Goal: Navigation & Orientation: Find specific page/section

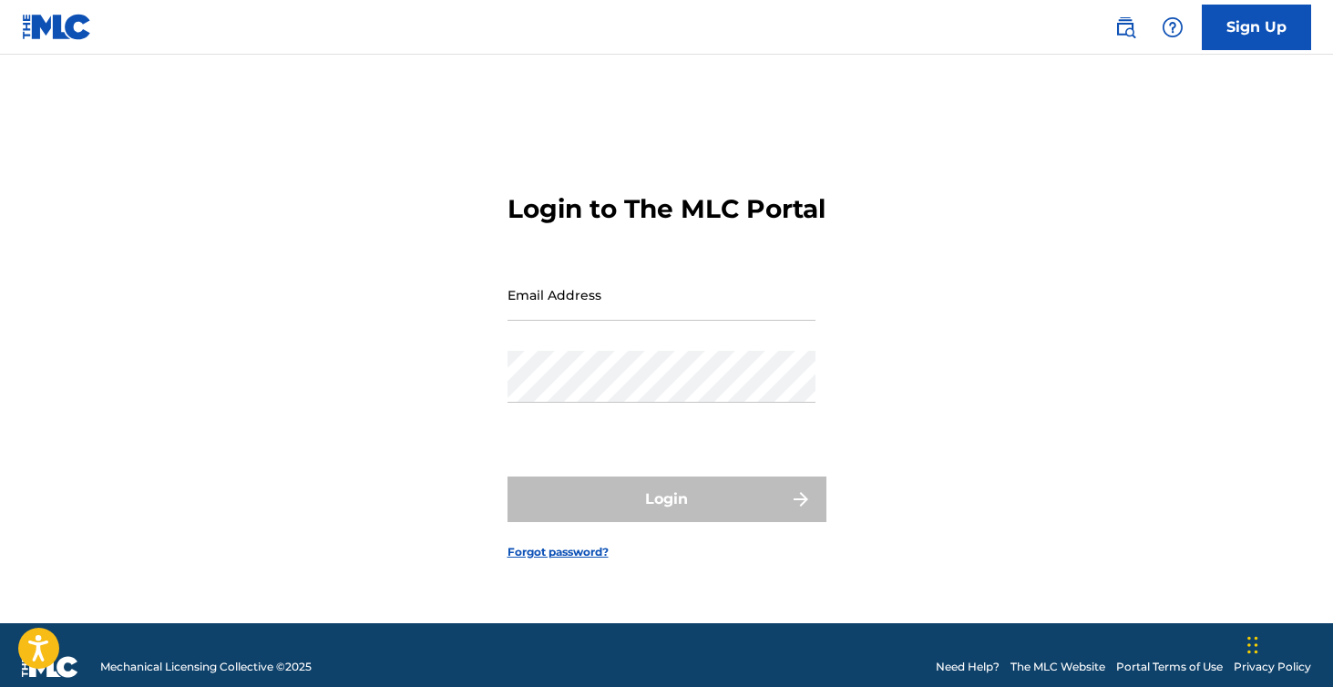
click at [574, 318] on input "Email Address" at bounding box center [661, 295] width 308 height 52
type input "[EMAIL_ADDRESS][DOMAIN_NAME]"
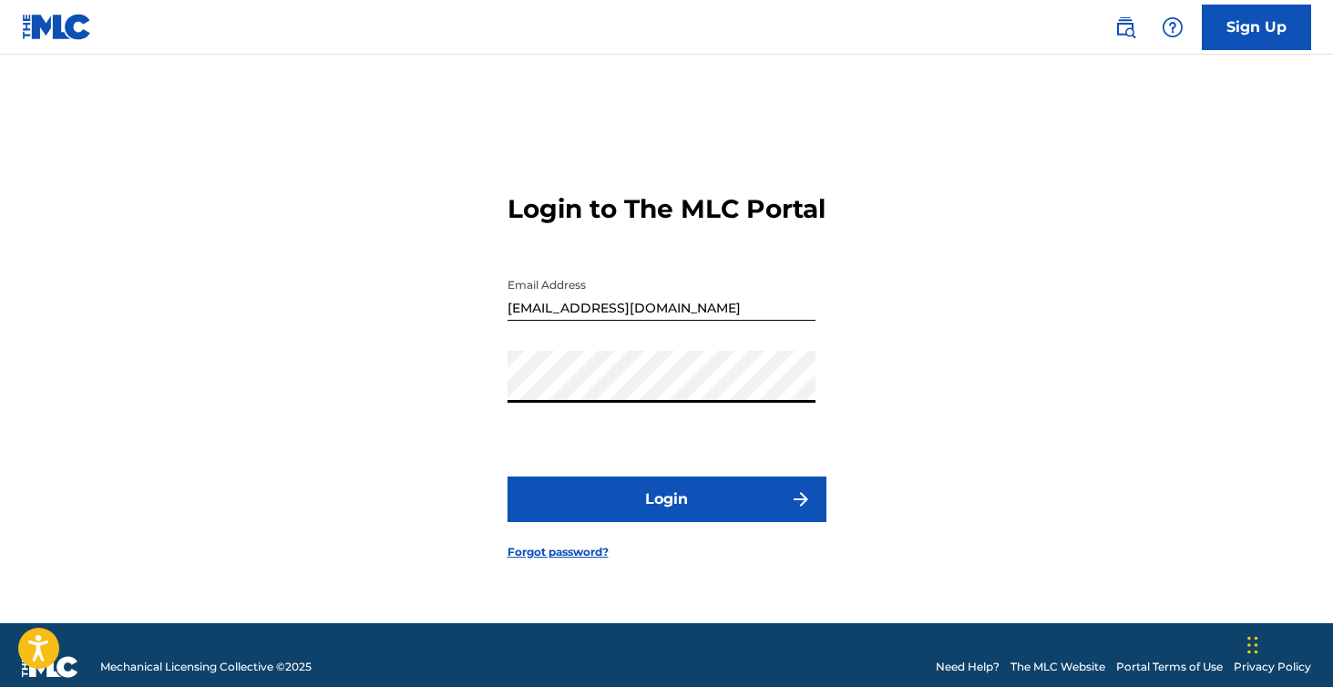
click at [507, 476] on button "Login" at bounding box center [666, 499] width 319 height 46
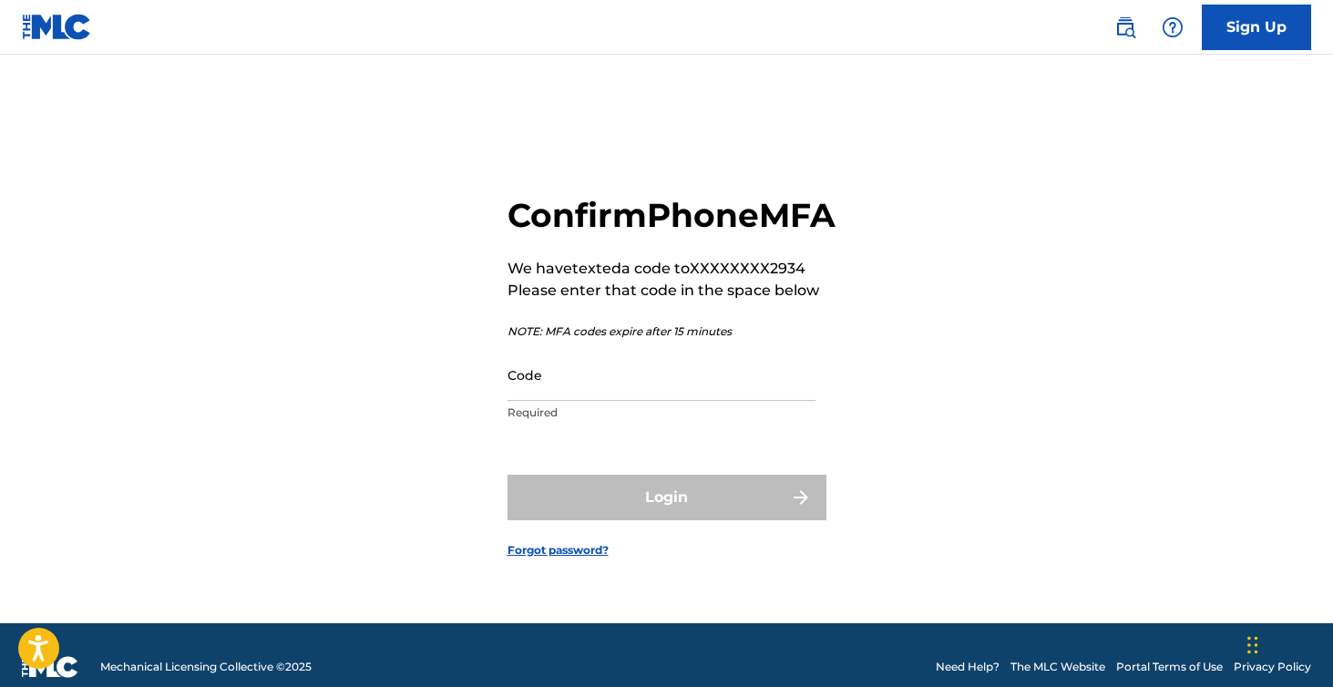
click at [555, 399] on input "Code" at bounding box center [661, 375] width 308 height 52
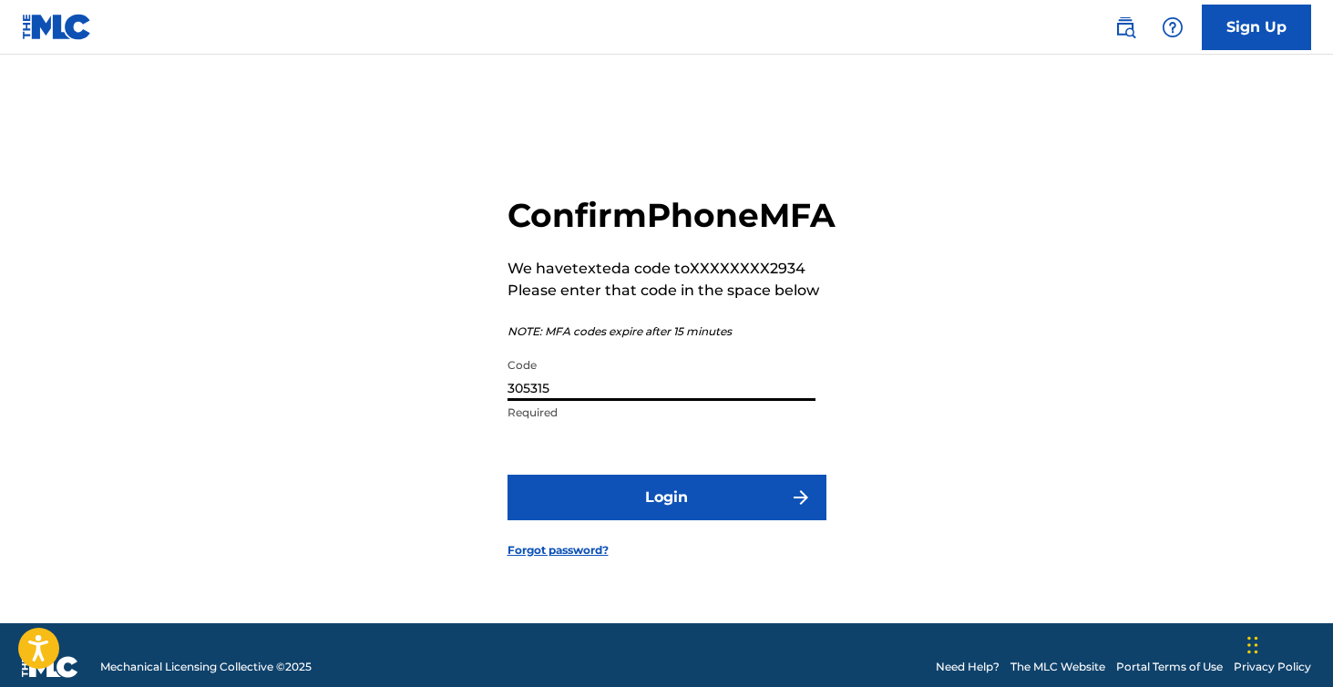
type input "305315"
click at [507, 475] on button "Login" at bounding box center [666, 498] width 319 height 46
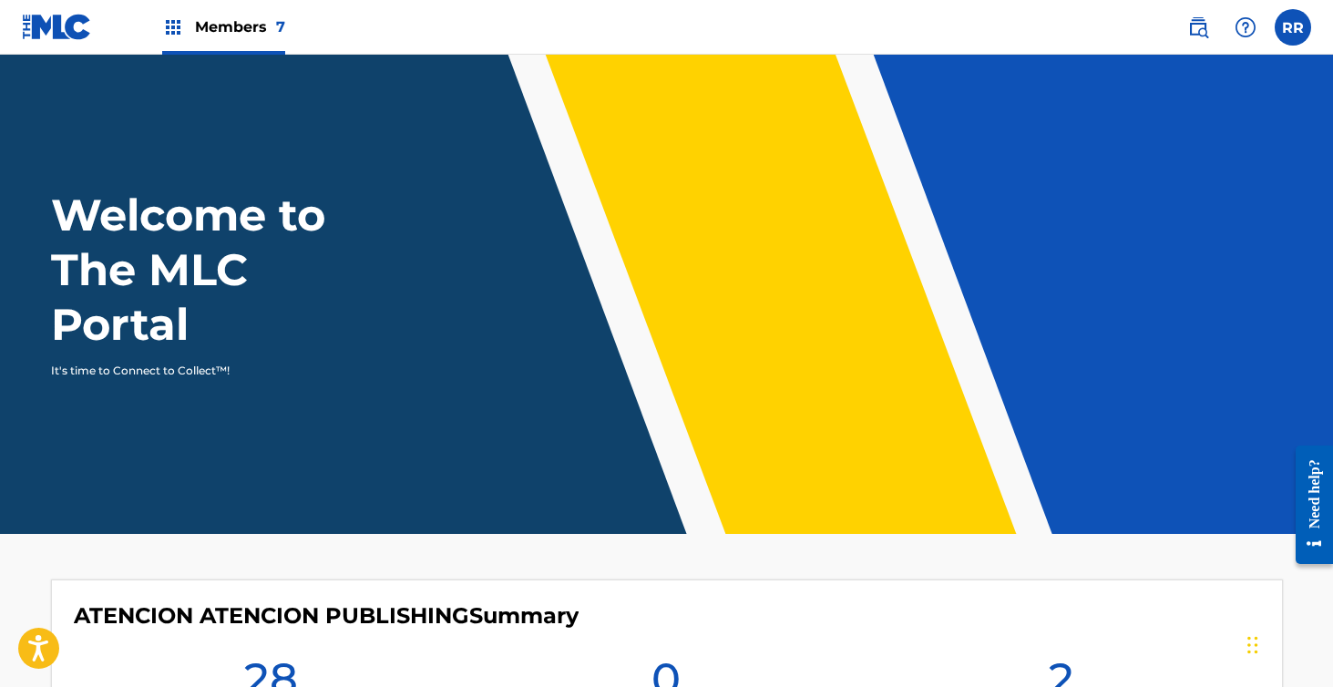
click at [210, 25] on span "Members 7" at bounding box center [240, 26] width 90 height 21
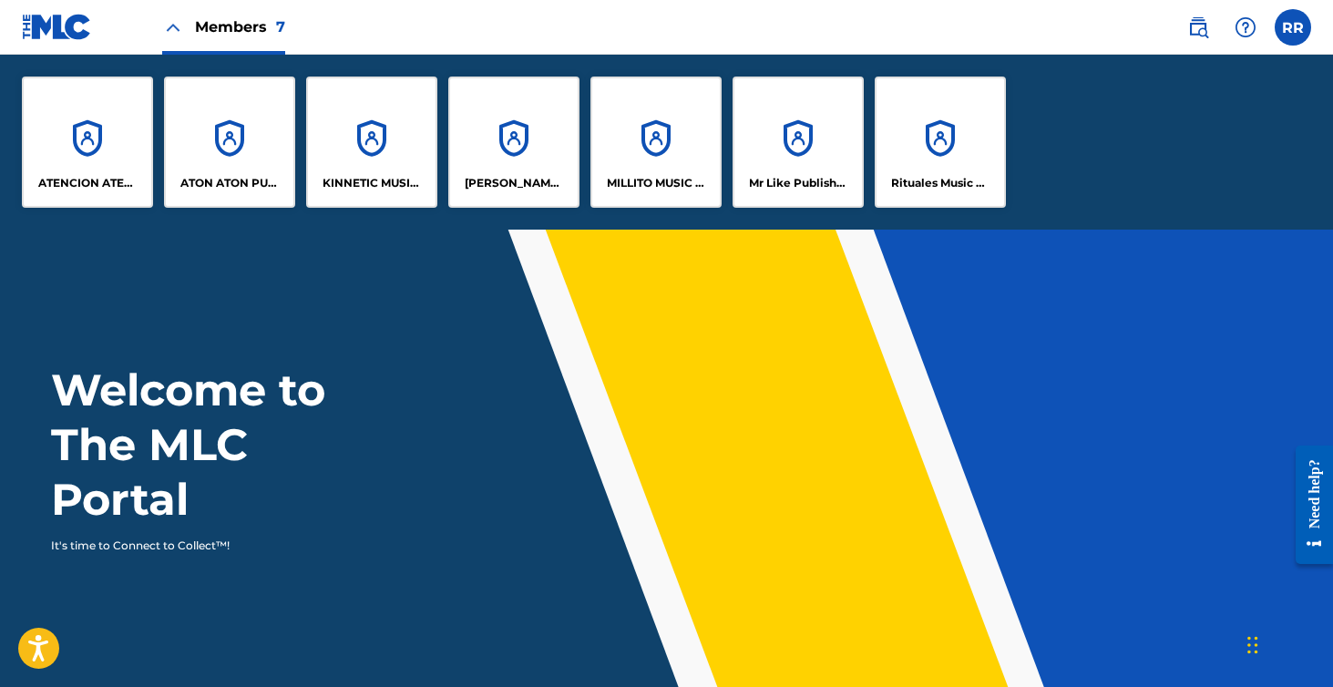
click at [117, 140] on div "ATENCION ATENCION PUBLISHING" at bounding box center [87, 142] width 131 height 131
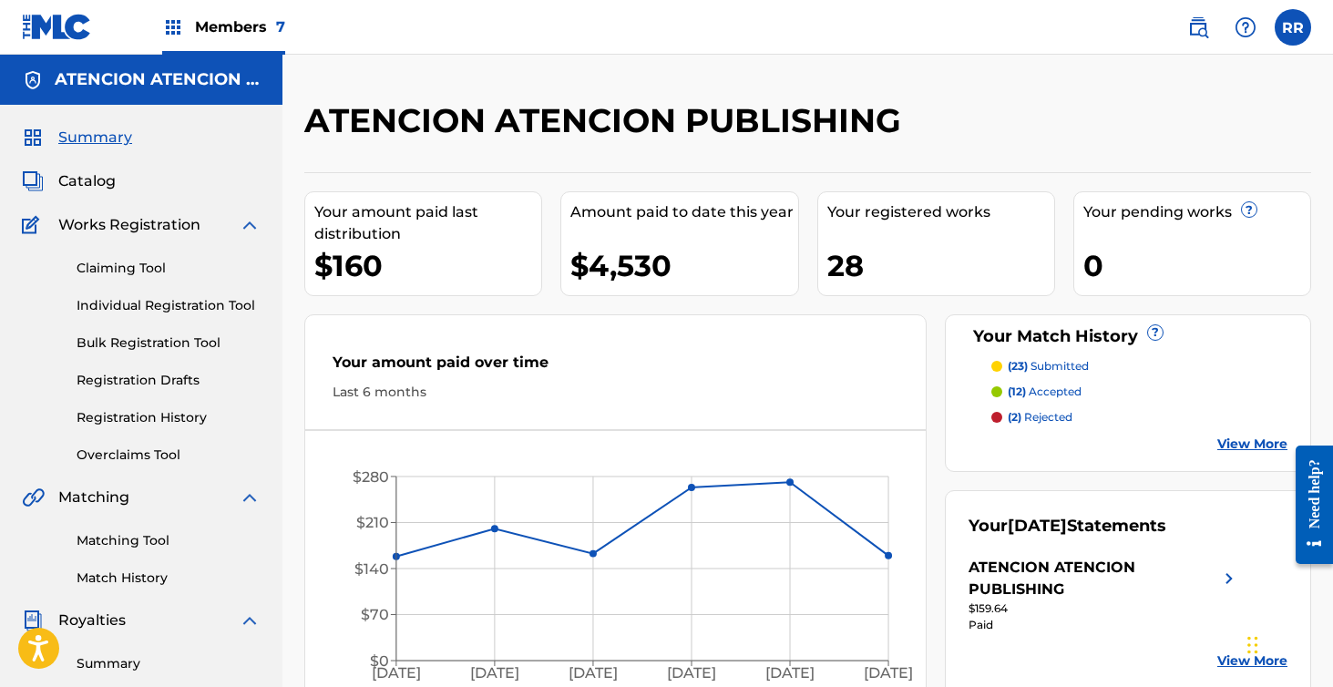
click at [248, 15] on div "Members 7" at bounding box center [223, 27] width 123 height 54
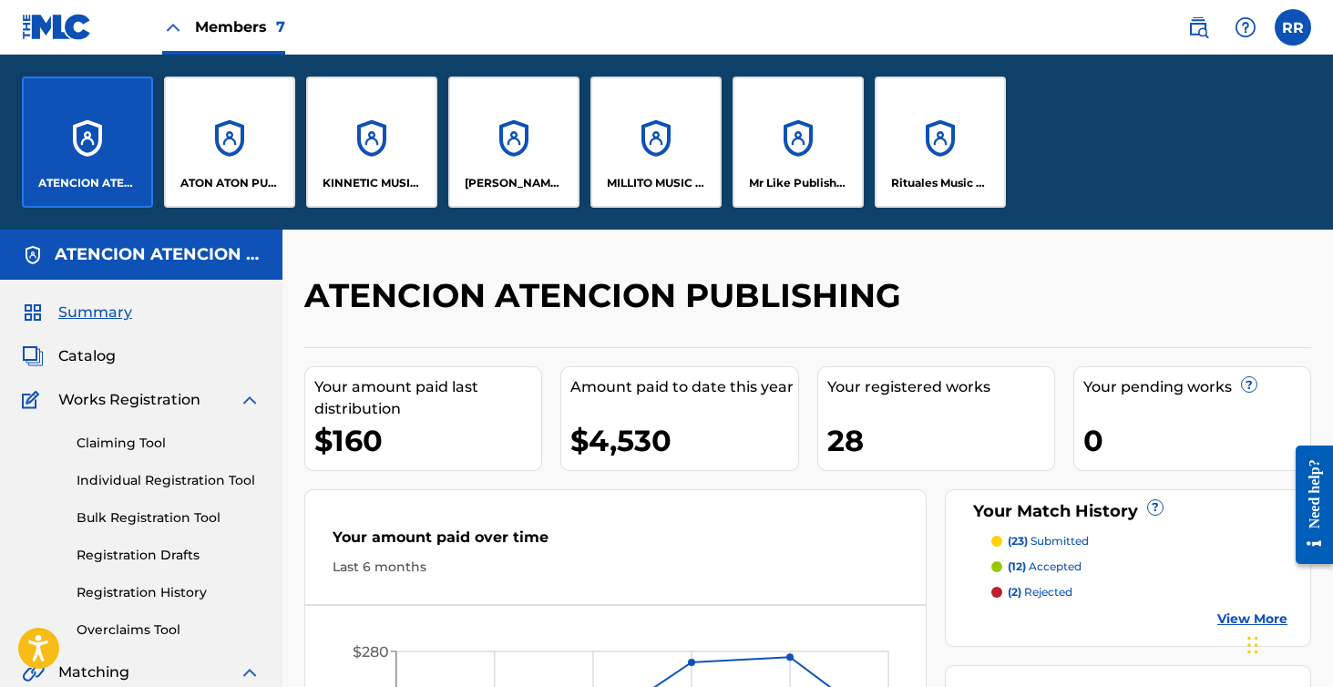
click at [248, 133] on div "ATON ATON PUBLISH" at bounding box center [229, 142] width 131 height 131
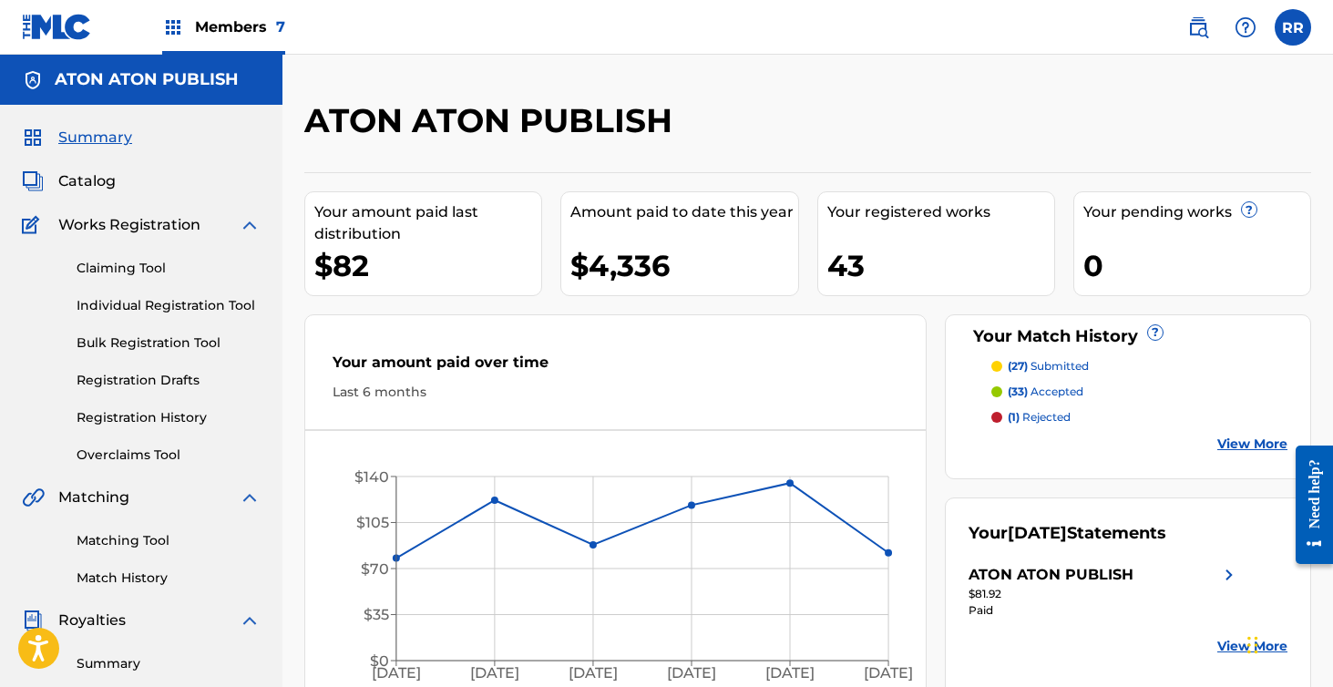
click at [202, 33] on span "Members 7" at bounding box center [240, 26] width 90 height 21
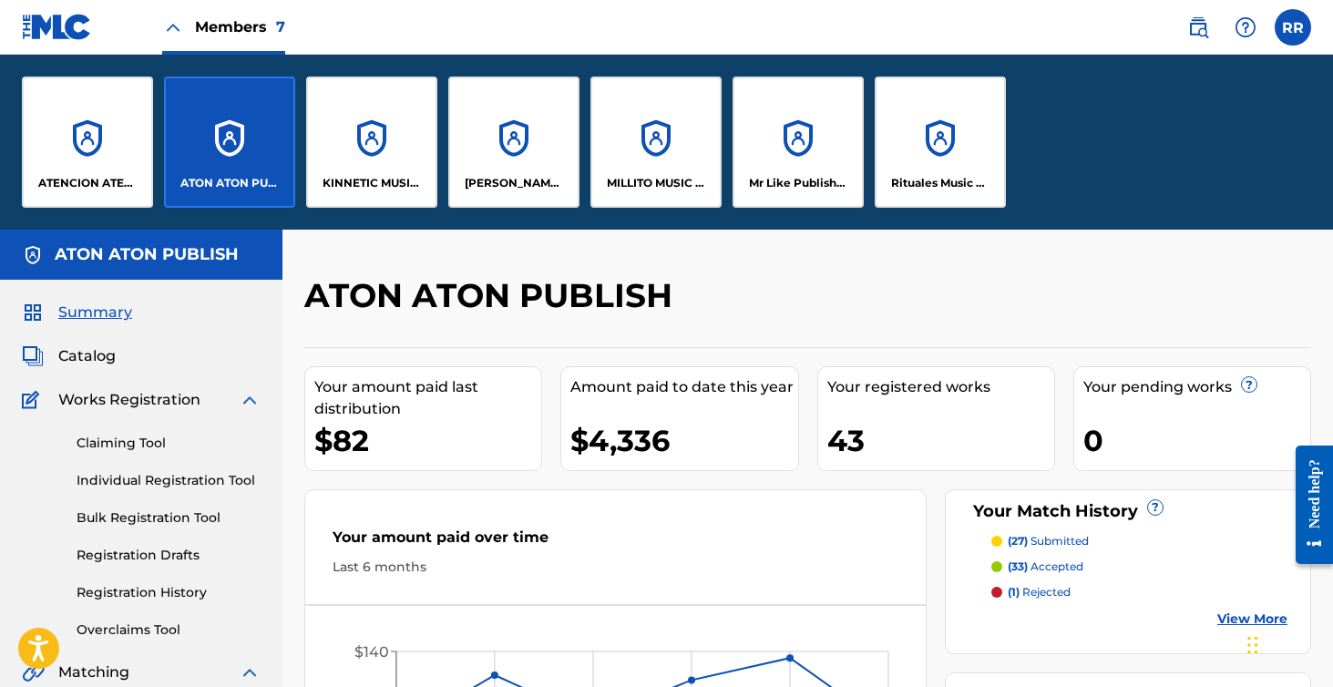
click at [402, 104] on div "KINNETIC MUSIC PUBLISHING" at bounding box center [371, 142] width 131 height 131
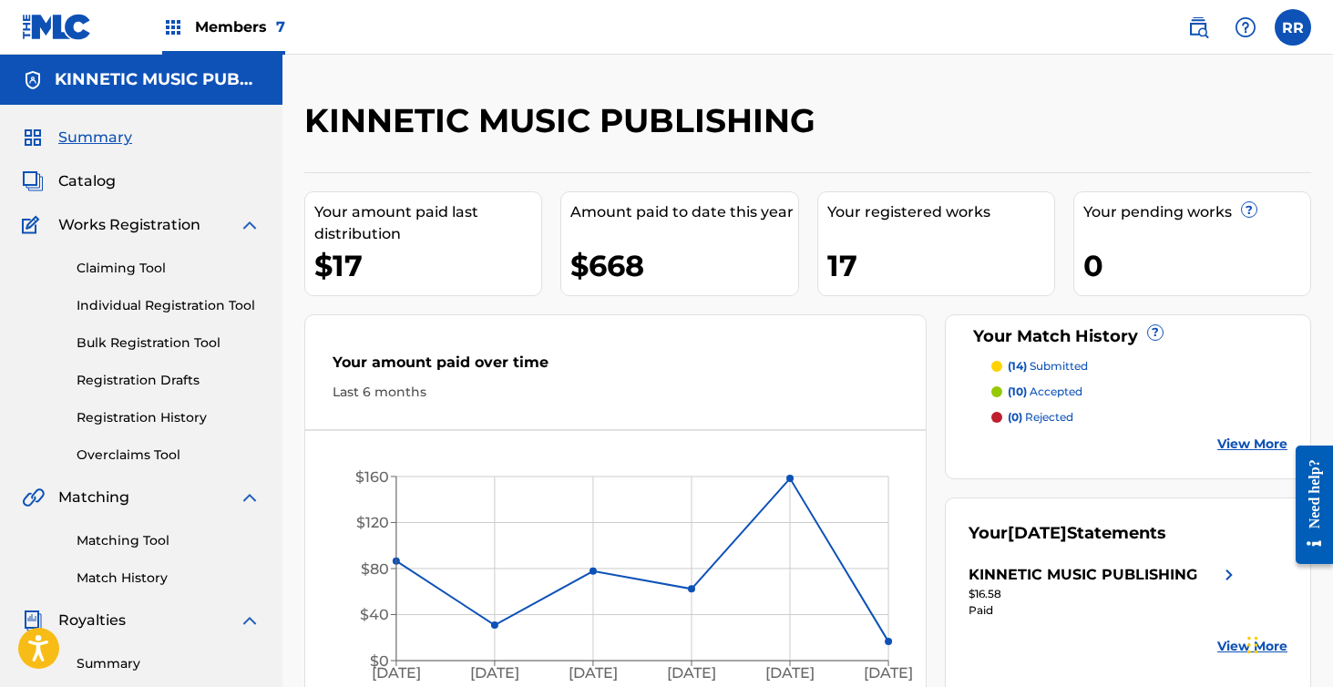
click at [272, 30] on span "Members 7" at bounding box center [240, 26] width 90 height 21
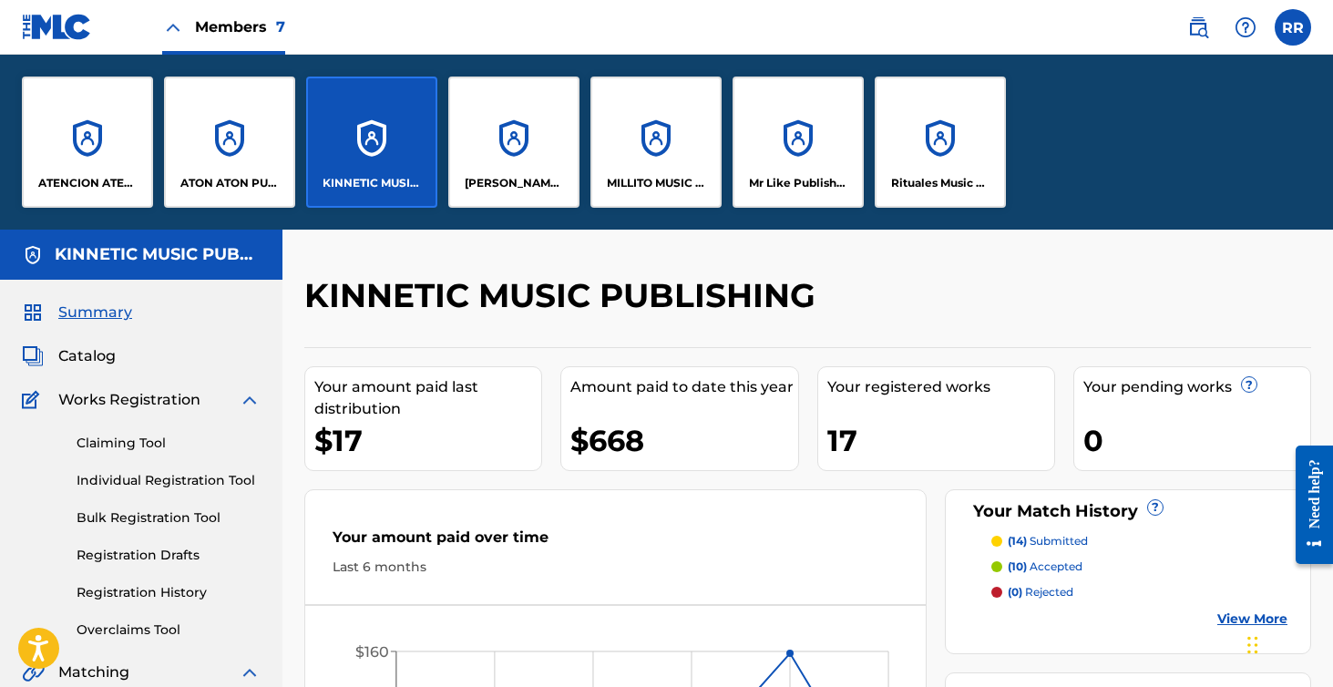
click at [509, 119] on div "[PERSON_NAME] SOCAPI MUSIC PUBLISHING" at bounding box center [513, 142] width 131 height 131
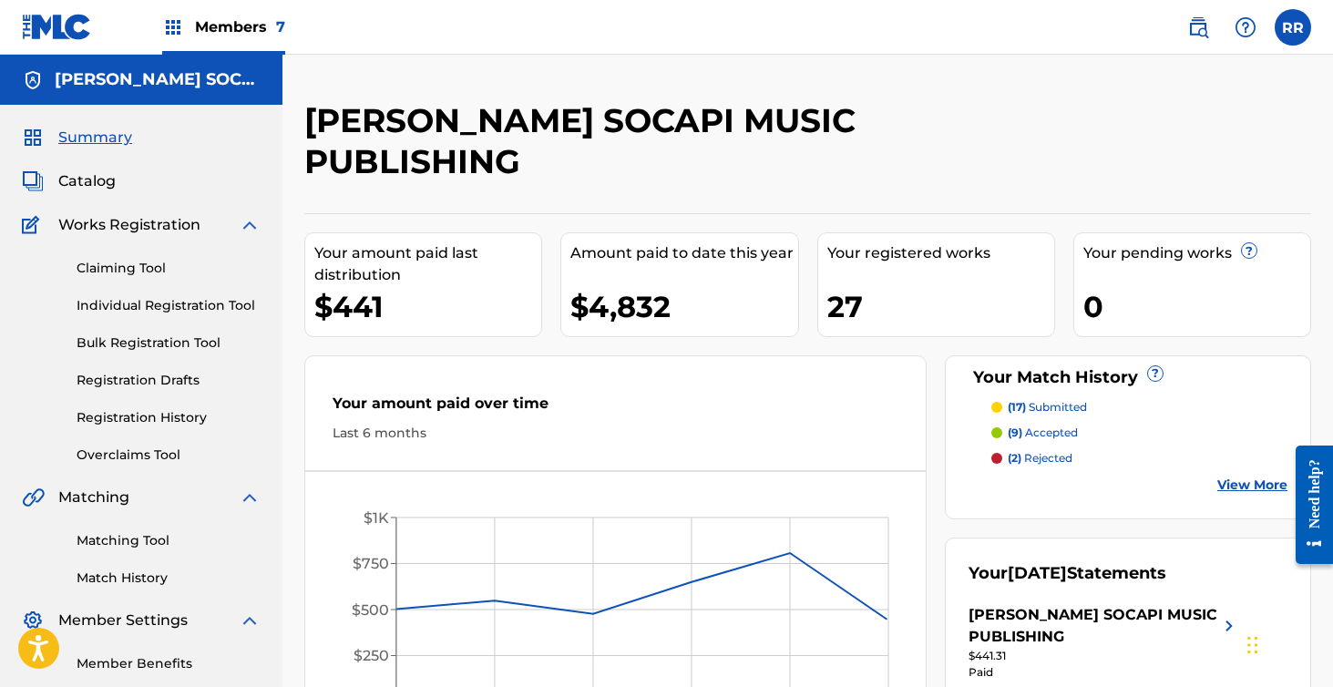
click at [251, 17] on span "Members 7" at bounding box center [240, 26] width 90 height 21
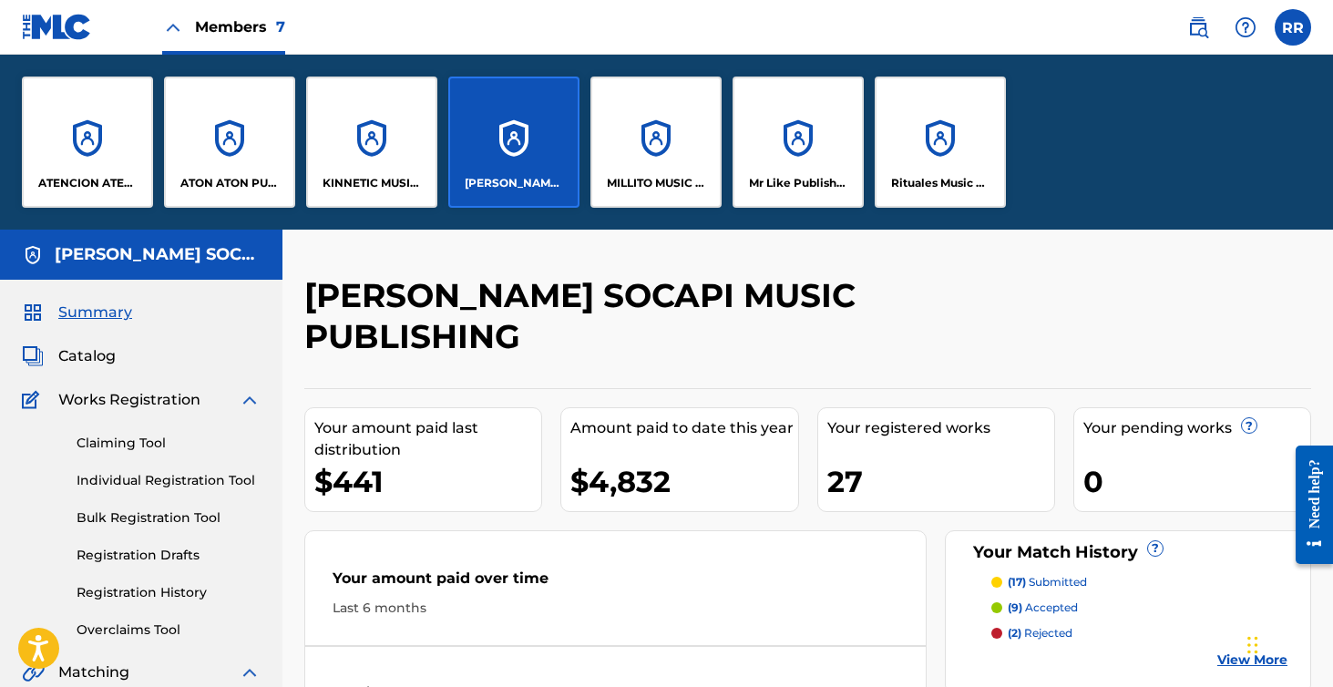
click at [623, 132] on div "MILLITO MUSIC PUBLISHING" at bounding box center [655, 142] width 131 height 131
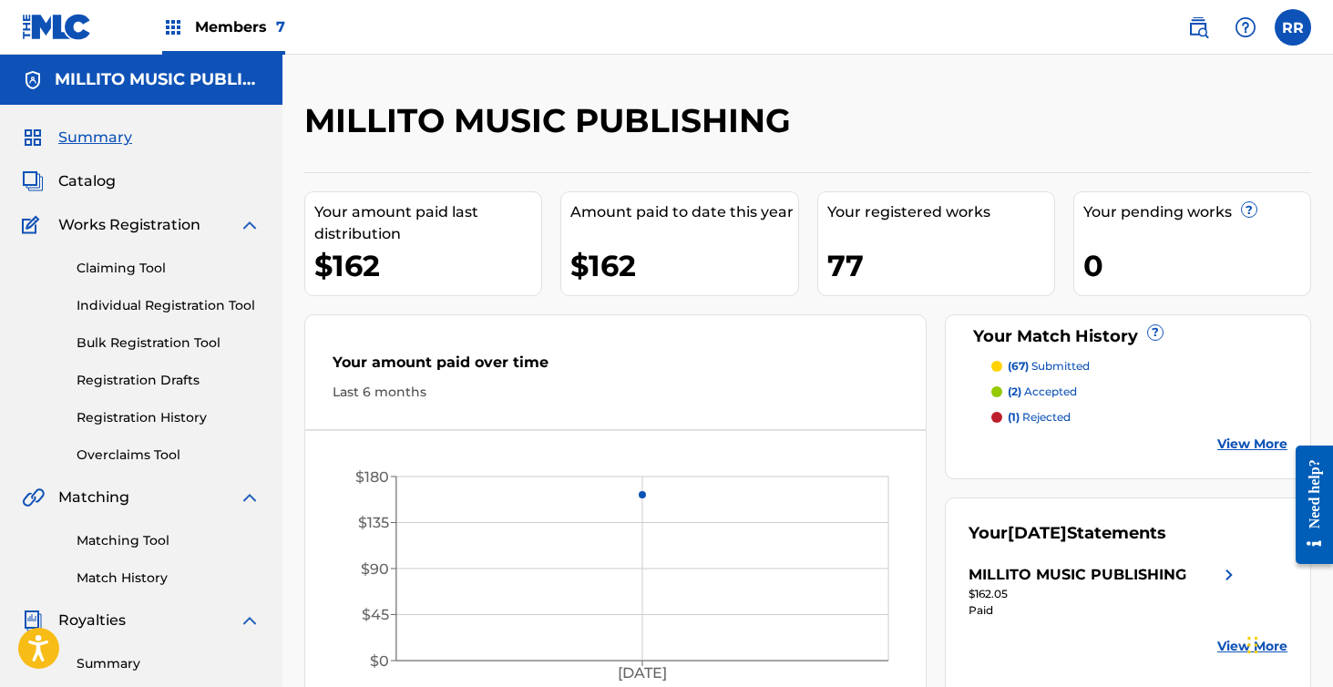
click at [285, 19] on nav "Members 7 RR RR [PERSON_NAME] [EMAIL_ADDRESS][DOMAIN_NAME] Notification Prefere…" at bounding box center [666, 27] width 1333 height 55
click at [261, 25] on span "Members 7" at bounding box center [240, 26] width 90 height 21
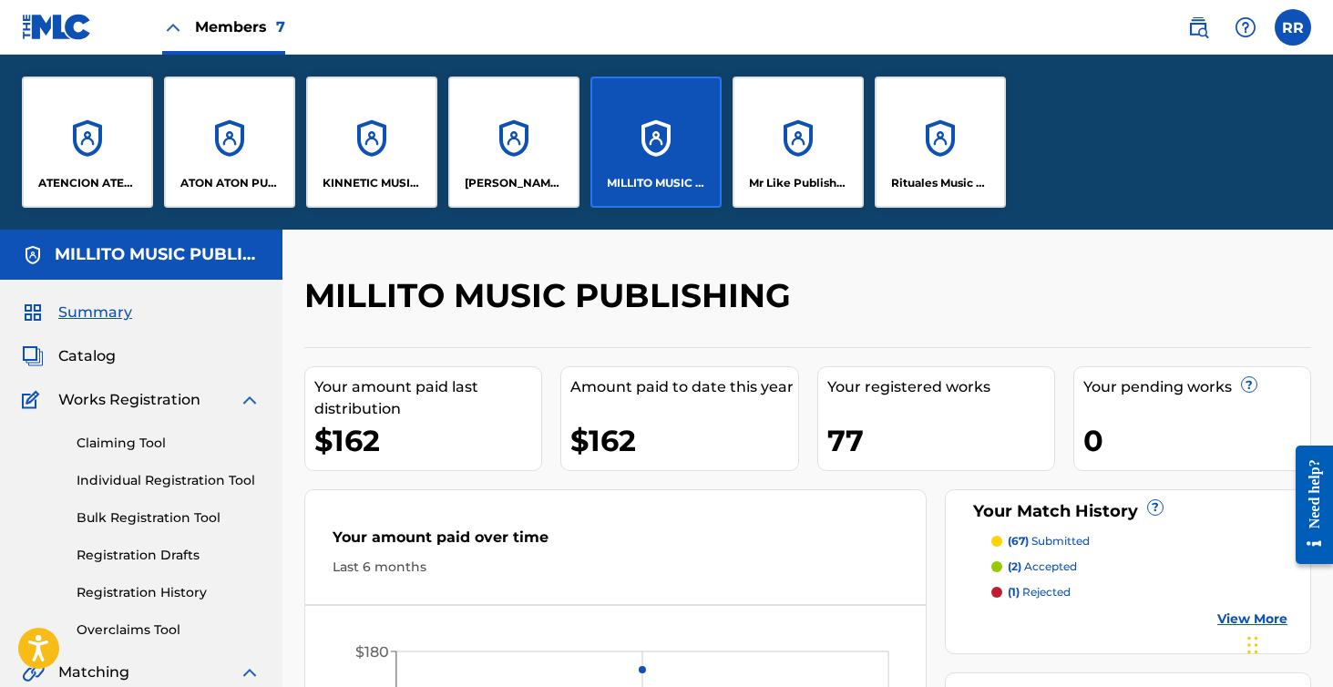
click at [804, 156] on div "Mr Like Publishing" at bounding box center [798, 142] width 131 height 131
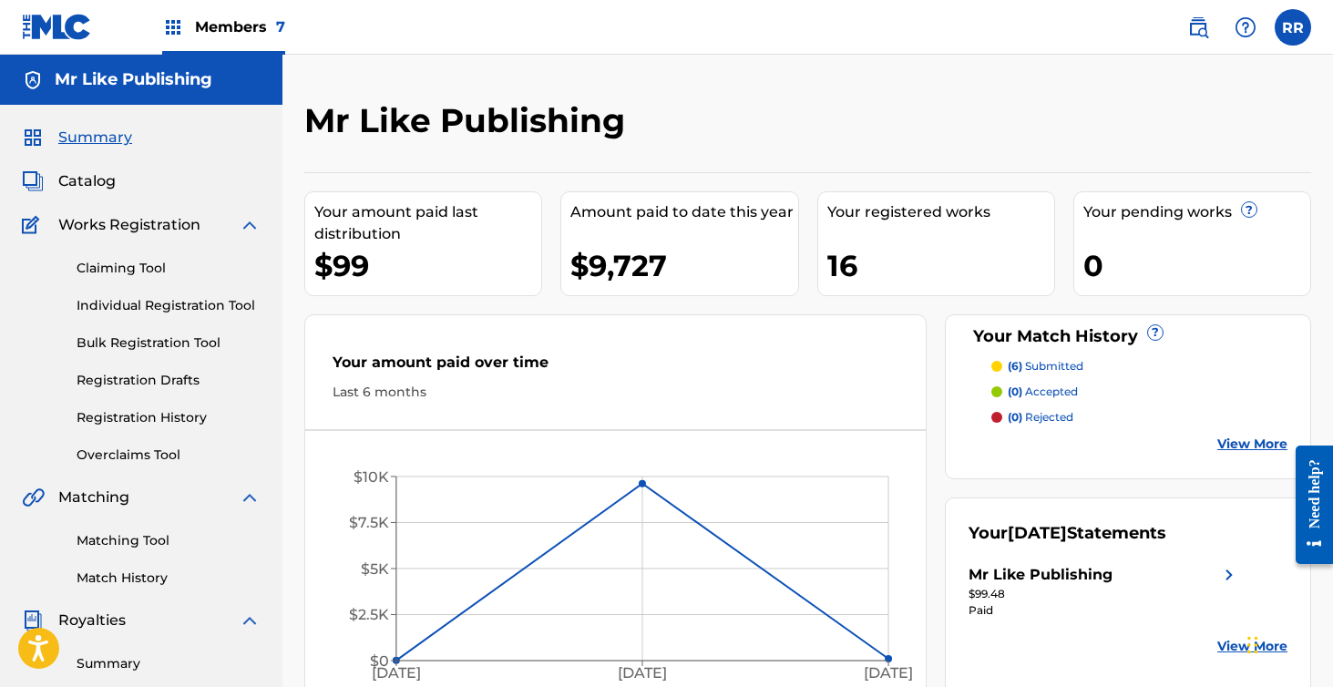
click at [205, 32] on span "Members 7" at bounding box center [240, 26] width 90 height 21
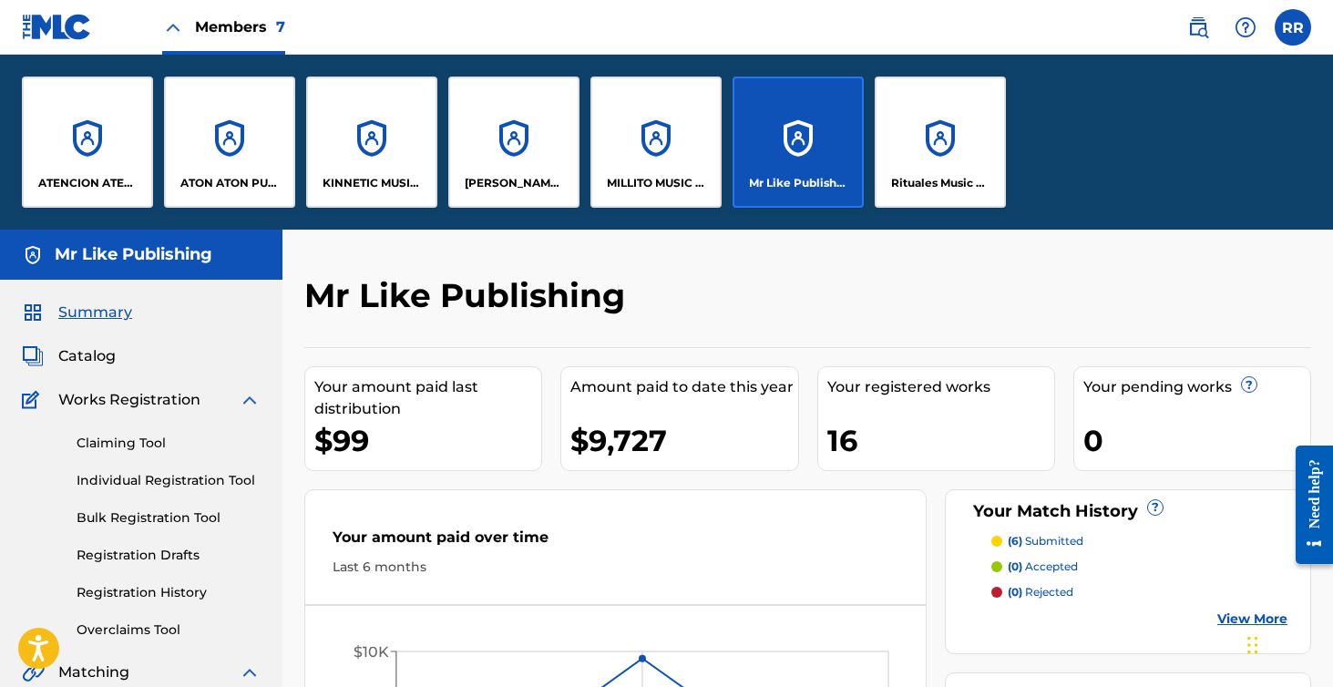
click at [162, 138] on div "ATENCION ATENCION PUBLISHING ATON ATON PUBLISH KINNETIC MUSIC PUBLISHING [PERSO…" at bounding box center [514, 142] width 1028 height 175
click at [142, 138] on div "ATENCION ATENCION PUBLISHING" at bounding box center [87, 142] width 131 height 131
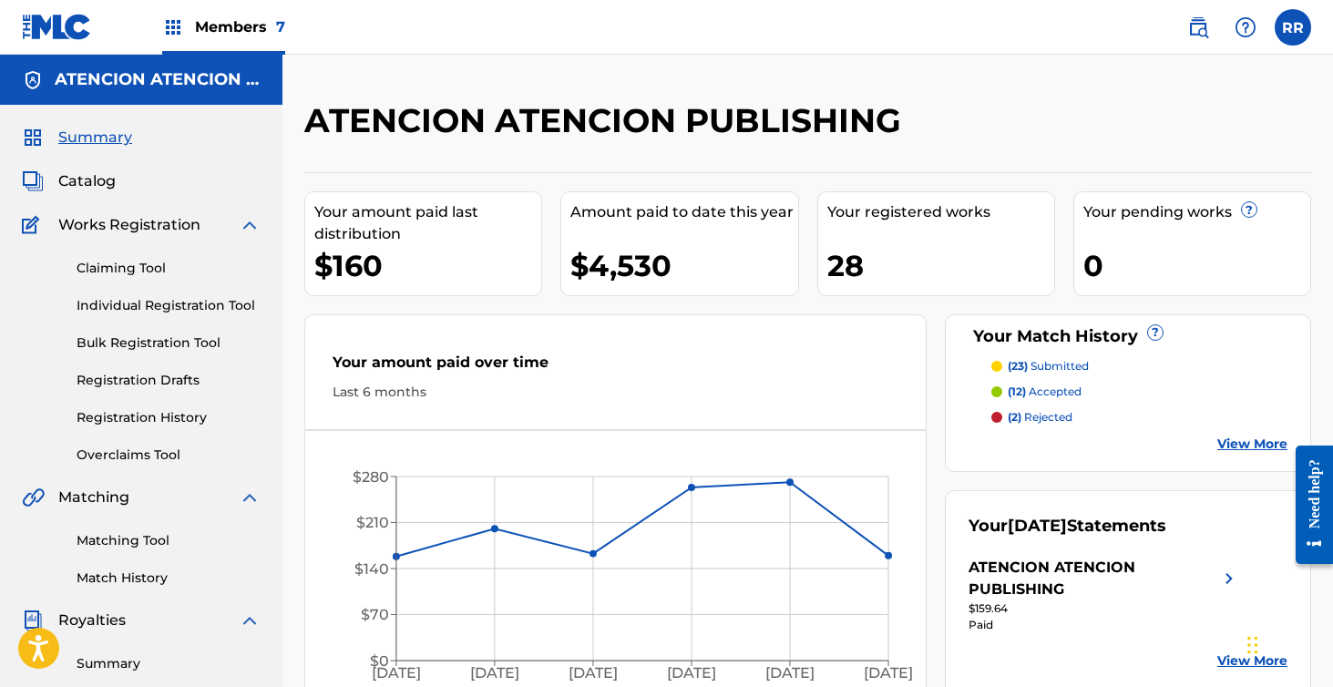
click at [261, 21] on span "Members 7" at bounding box center [240, 26] width 90 height 21
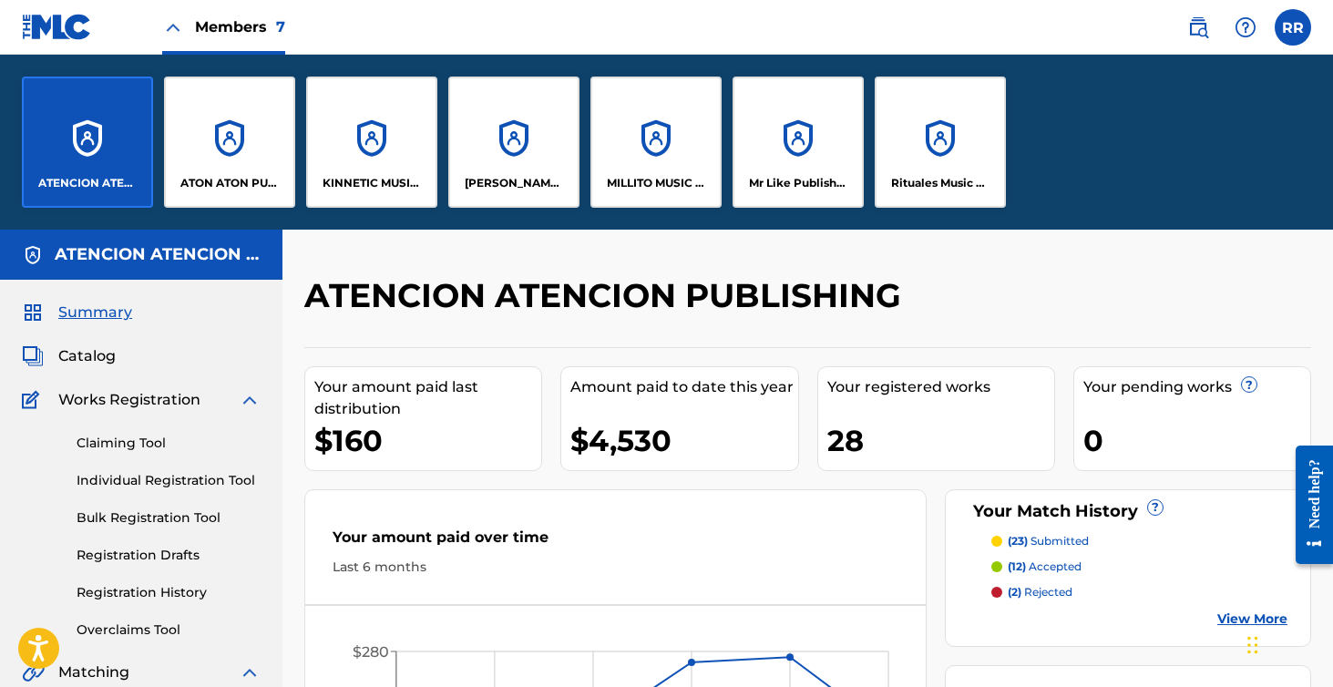
click at [214, 144] on div "ATON ATON PUBLISH" at bounding box center [229, 142] width 131 height 131
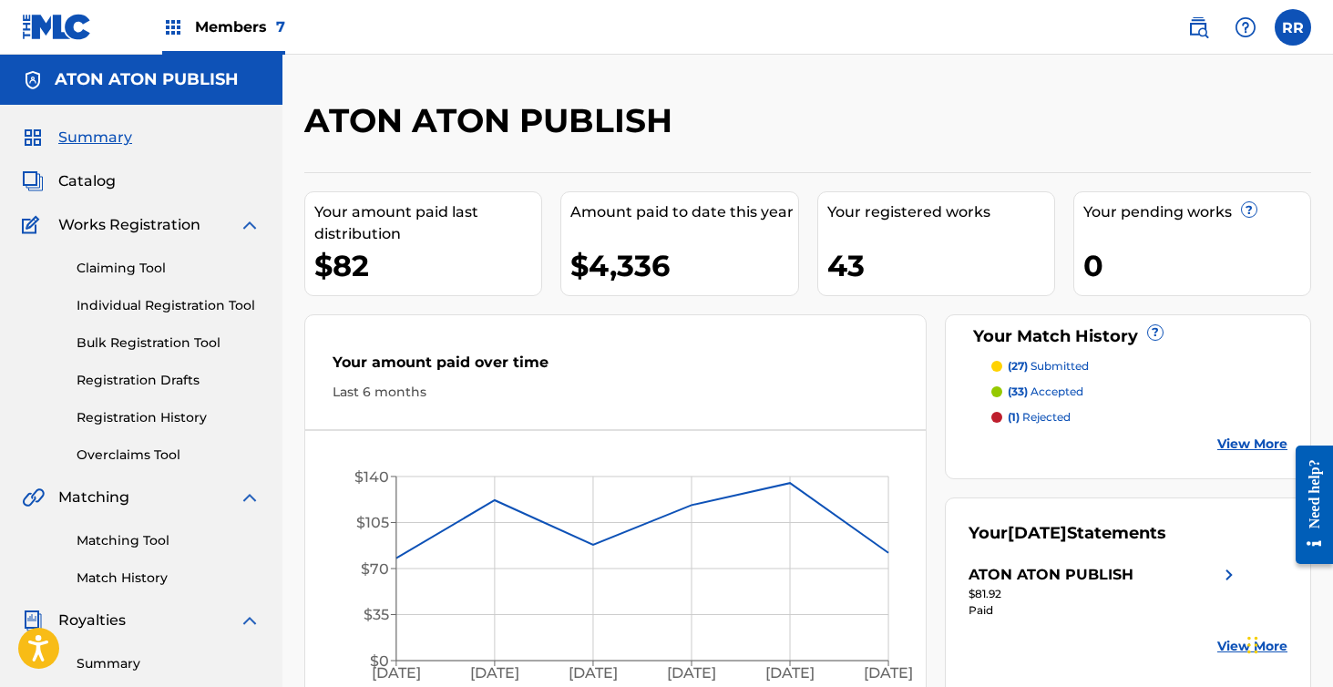
click at [246, 26] on span "Members 7" at bounding box center [240, 26] width 90 height 21
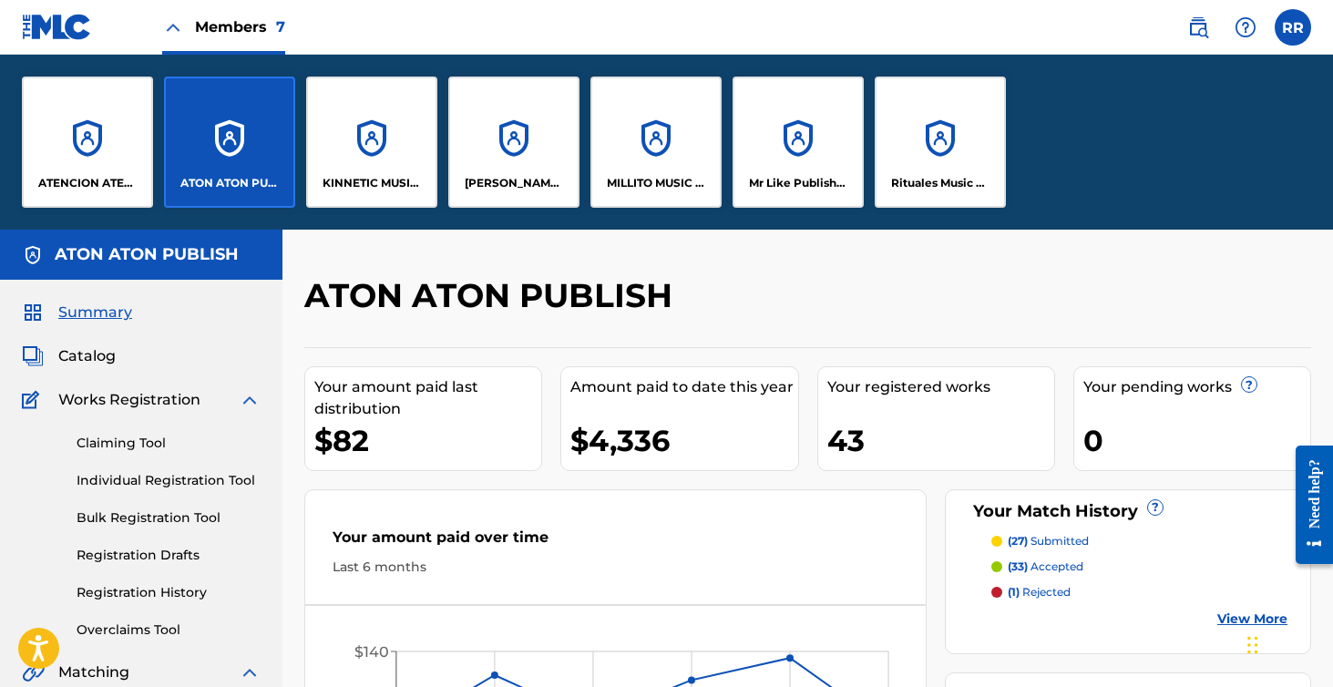
click at [128, 113] on div "ATENCION ATENCION PUBLISHING" at bounding box center [87, 142] width 131 height 131
